Goal: Manage account settings

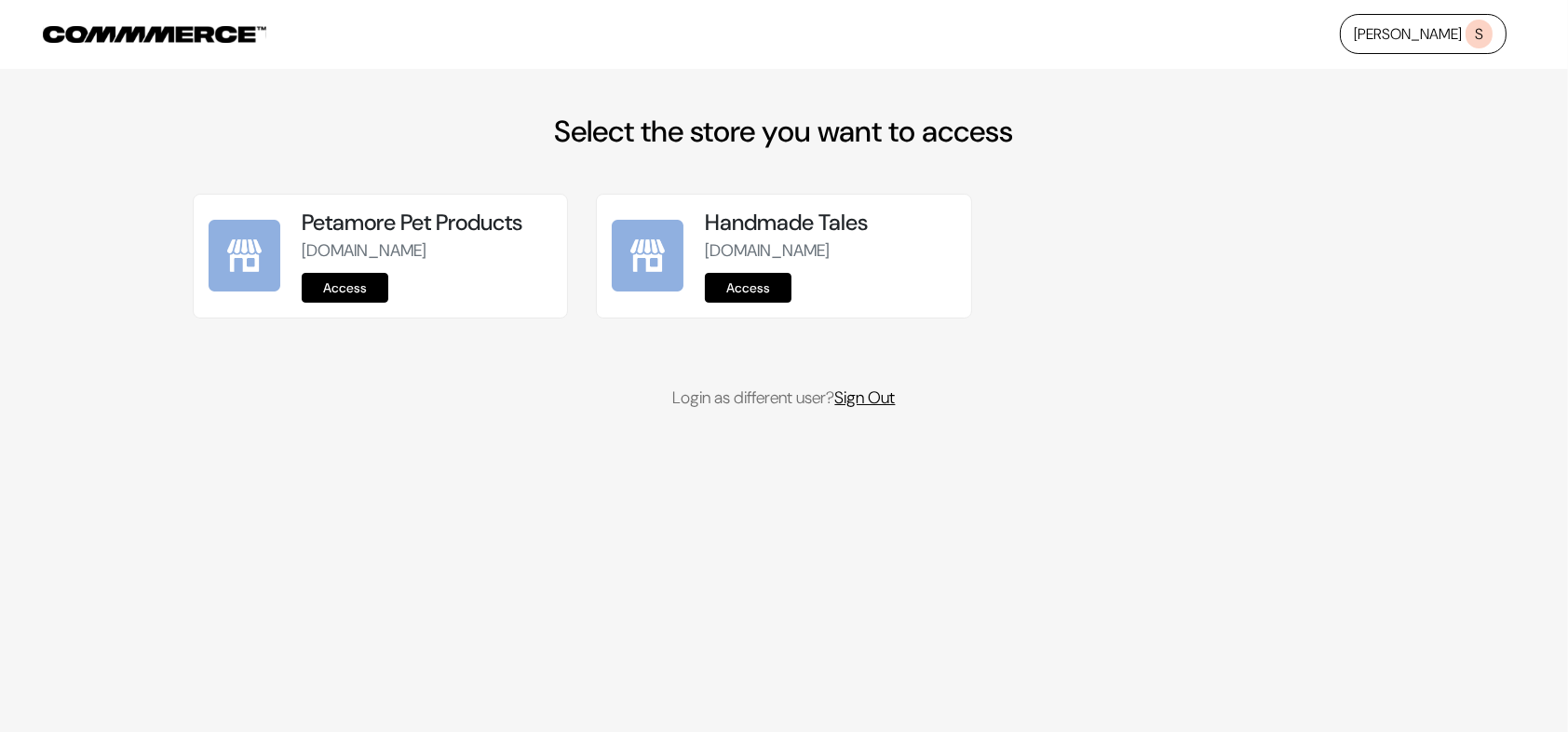
click at [883, 409] on link "Sign Out" at bounding box center [866, 398] width 60 height 22
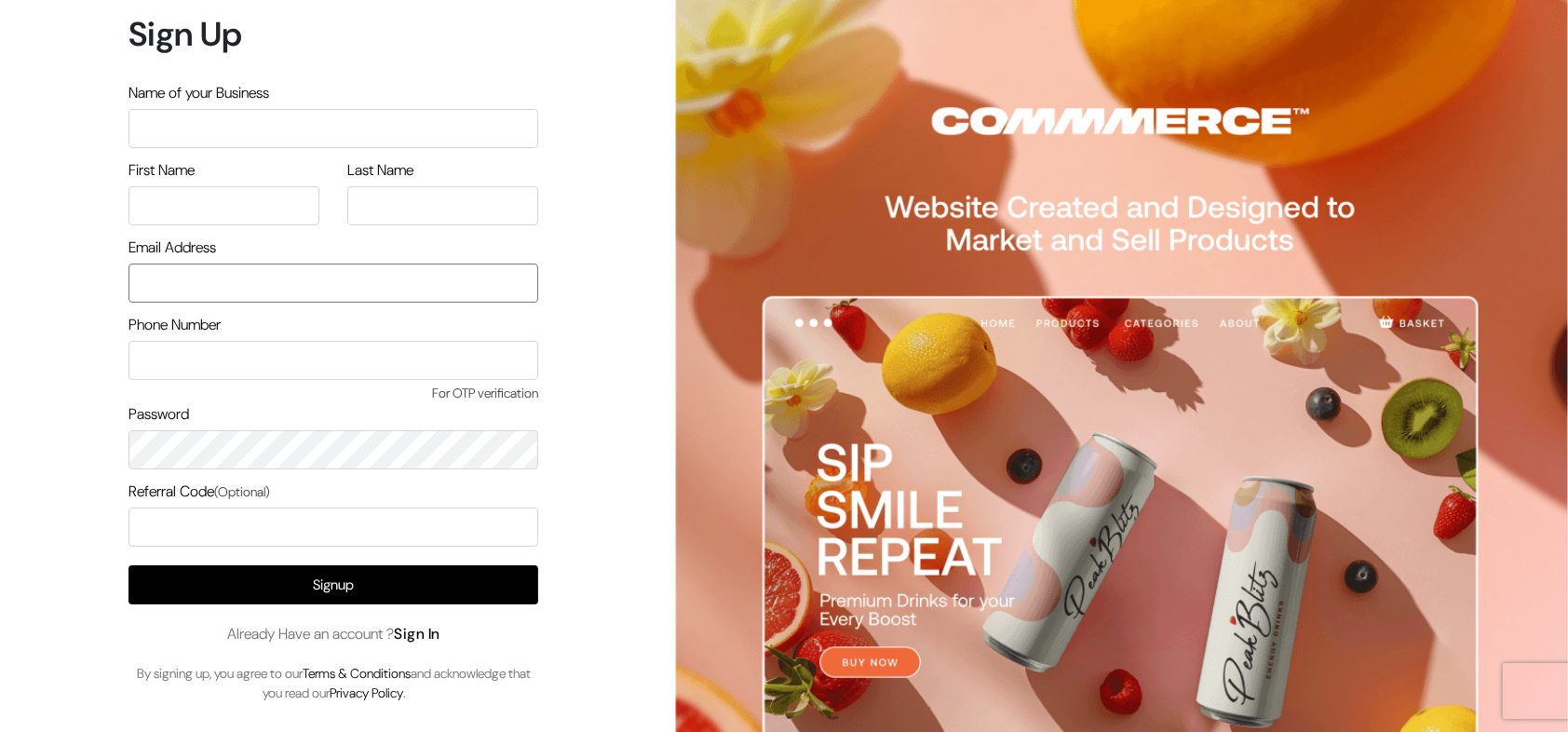
type input "demo@outdocart.in"
click at [429, 628] on link "Sign In" at bounding box center [417, 634] width 47 height 19
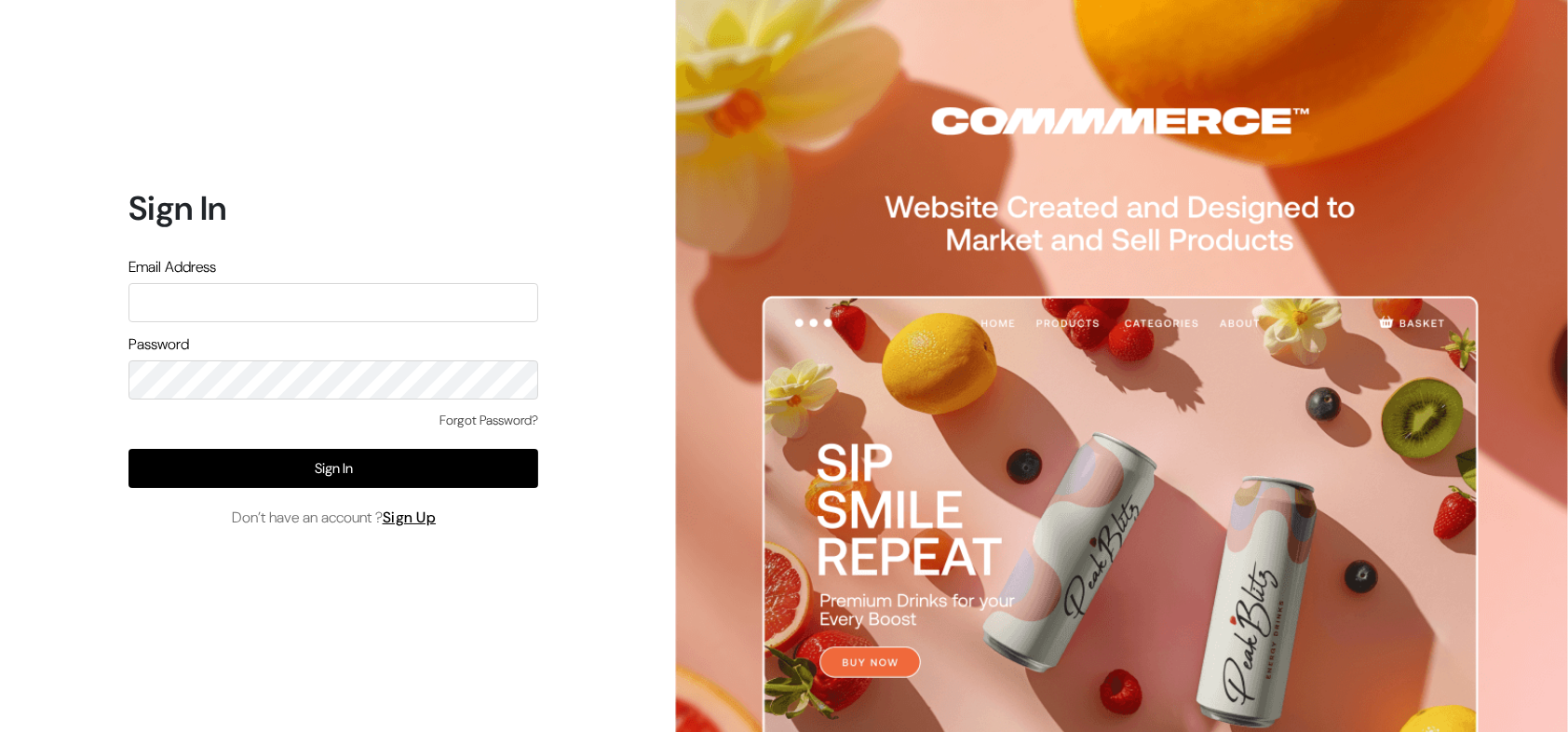
type input "demo@outdocart.in"
click at [255, 305] on input "demo@outdocart.in" at bounding box center [333, 302] width 410 height 39
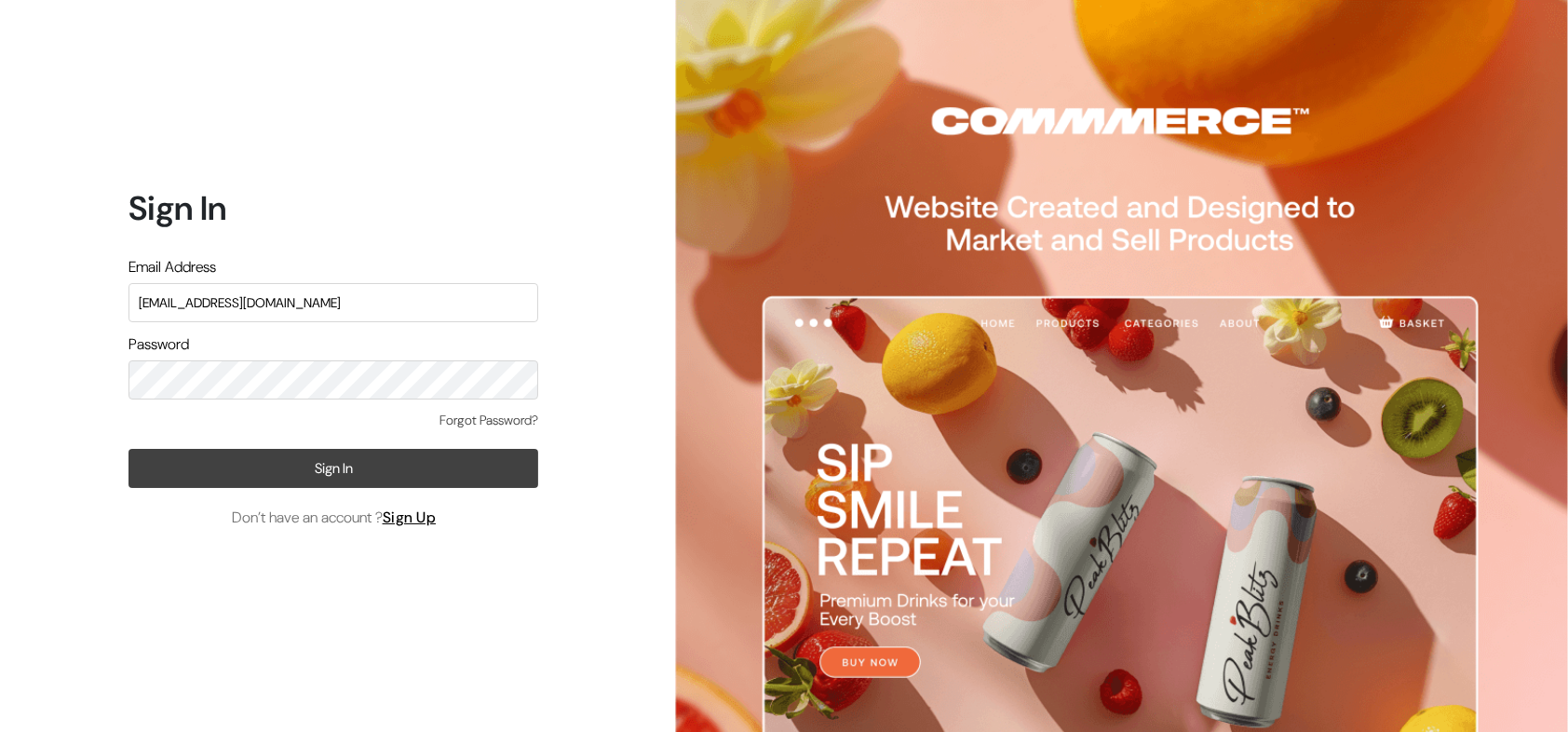
click at [350, 459] on button "Sign In" at bounding box center [333, 469] width 410 height 39
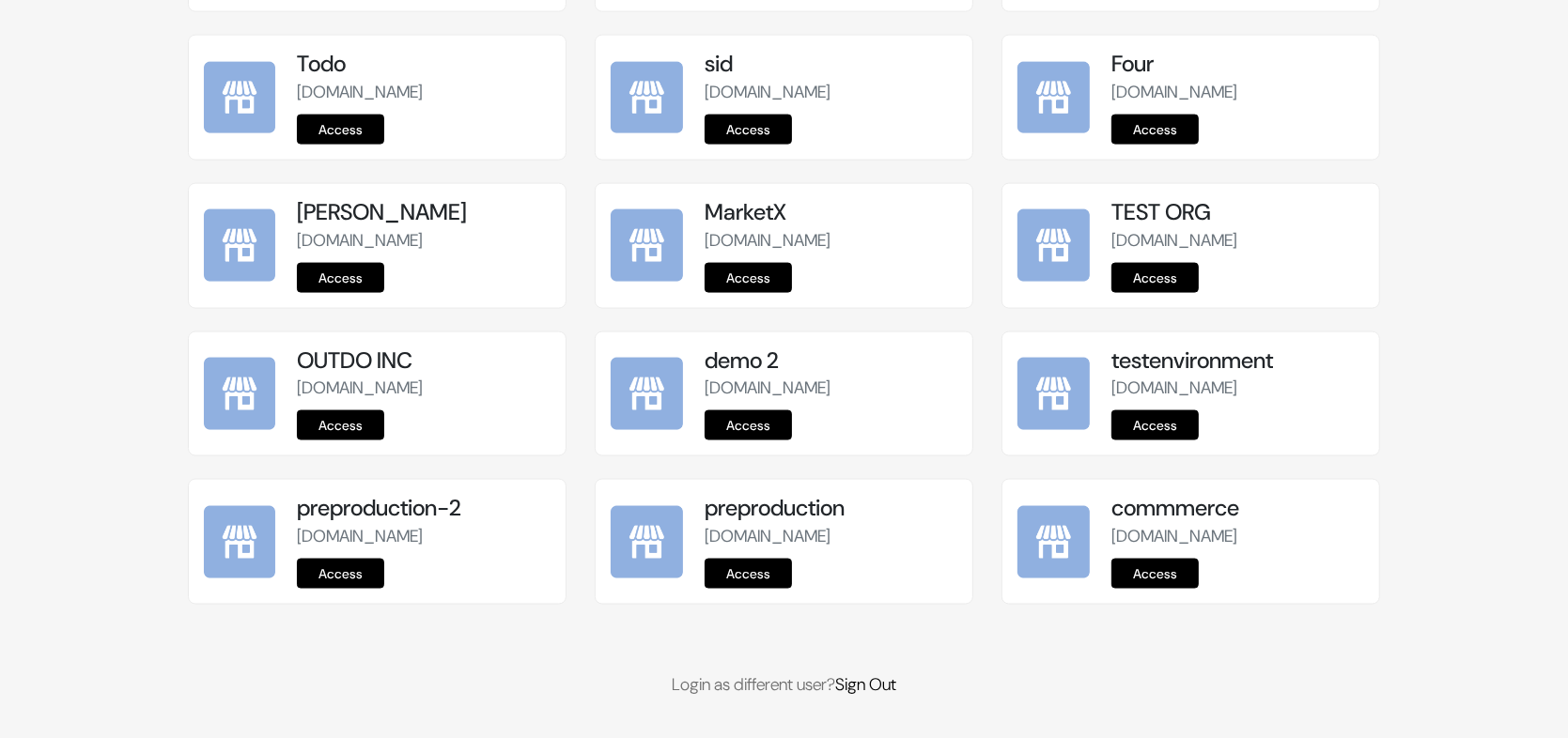
scroll to position [2307, 0]
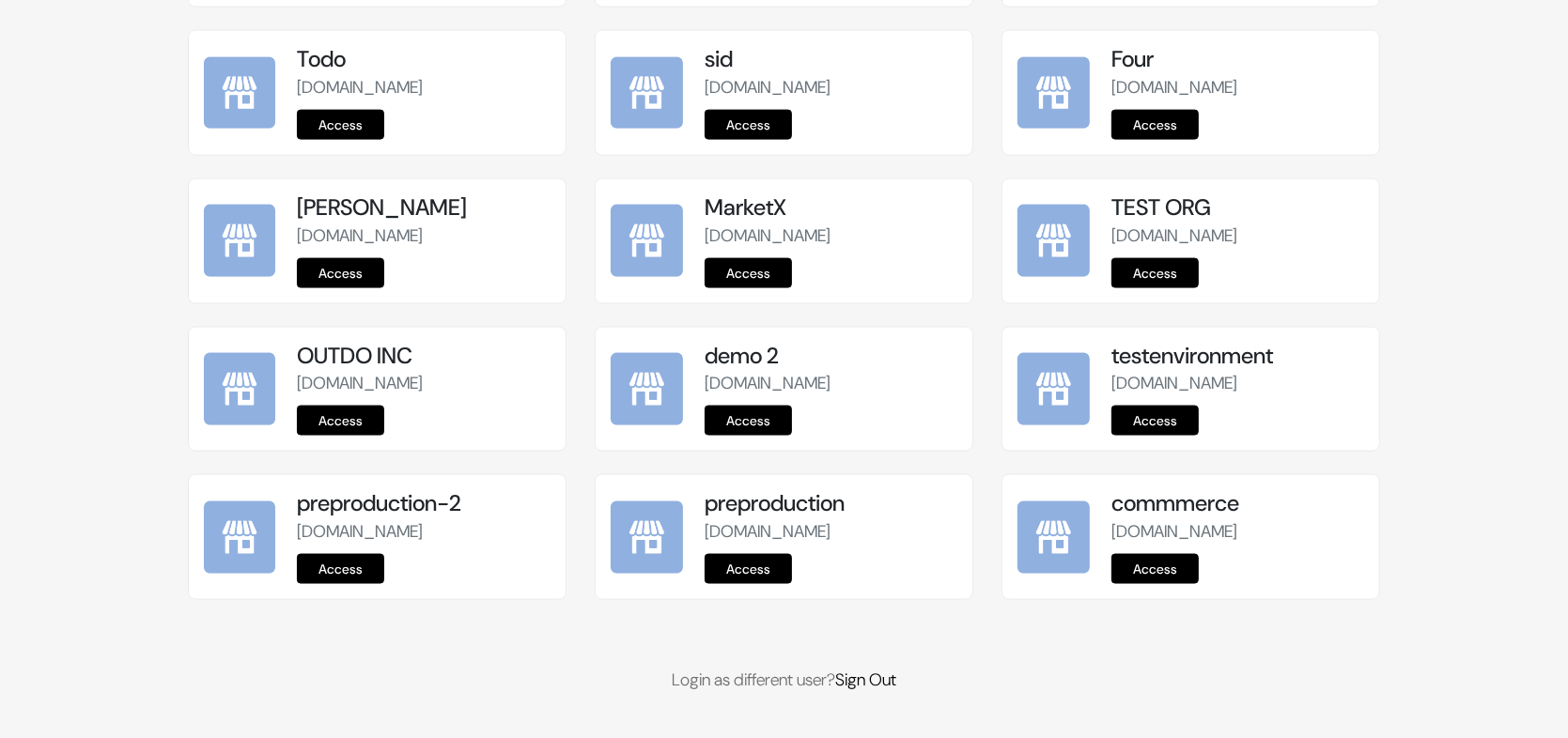
click at [734, 569] on link "Access" at bounding box center [748, 569] width 87 height 30
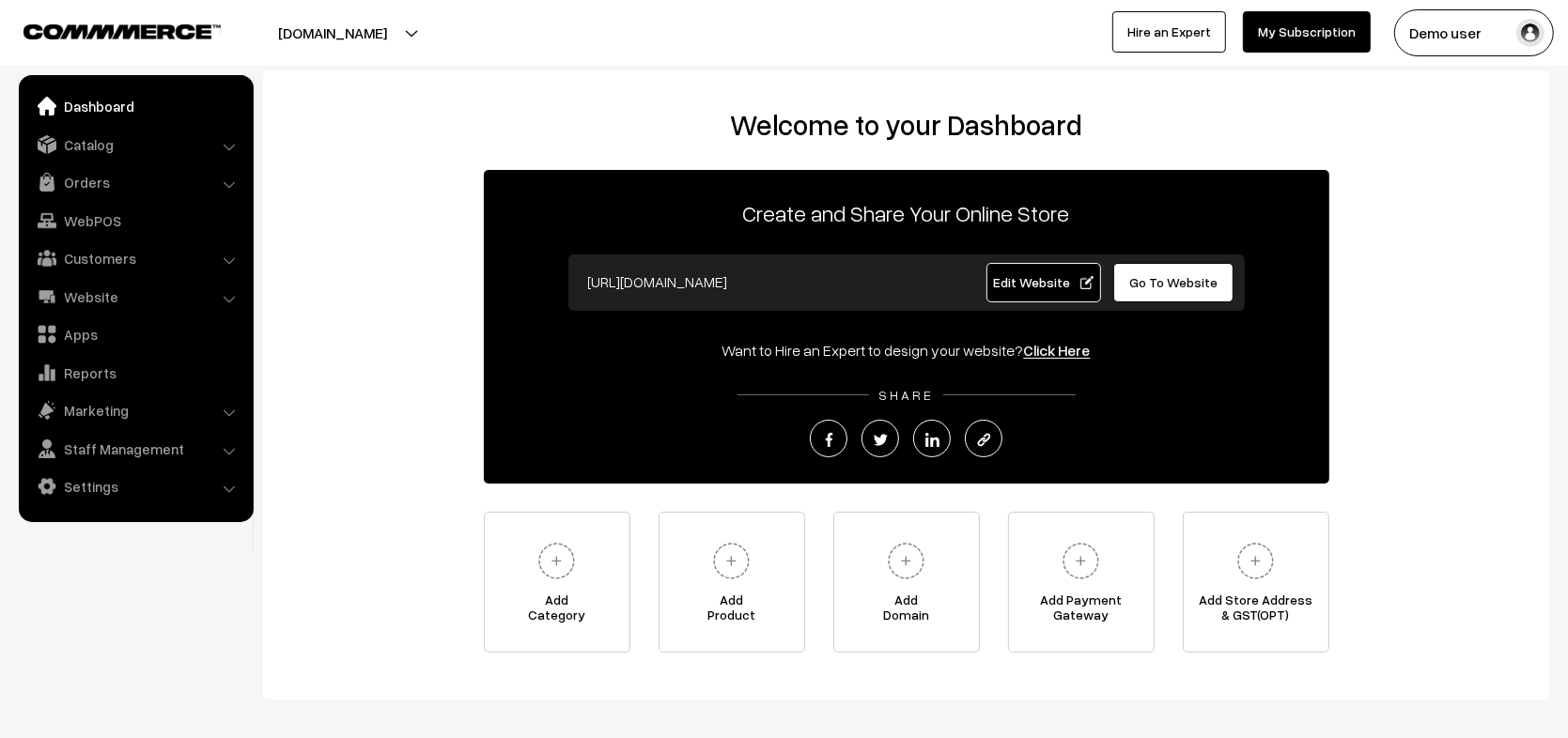
click at [1447, 38] on button "Demo user" at bounding box center [1473, 33] width 160 height 47
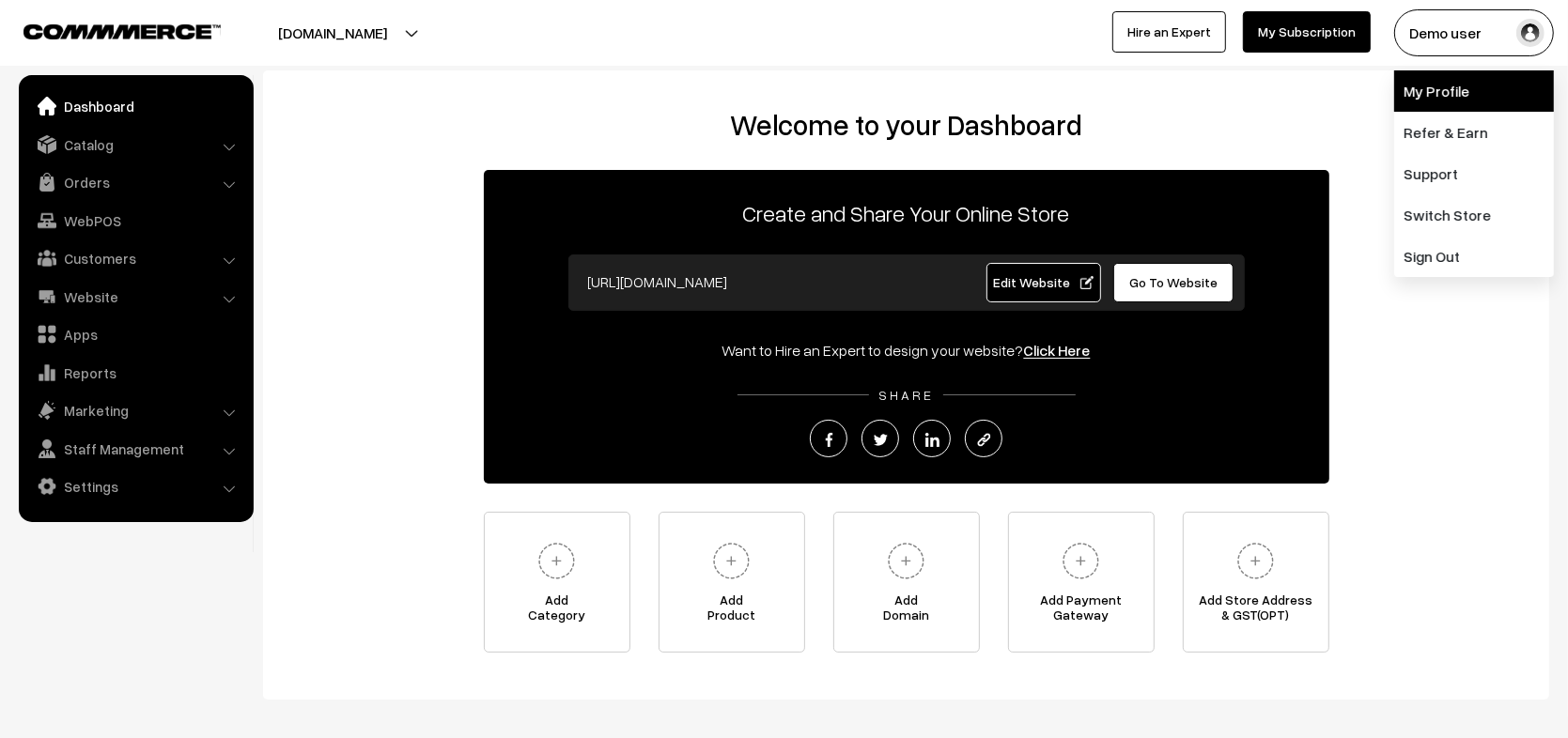
click at [1453, 99] on link "My Profile" at bounding box center [1473, 91] width 160 height 41
